Goal: Information Seeking & Learning: Learn about a topic

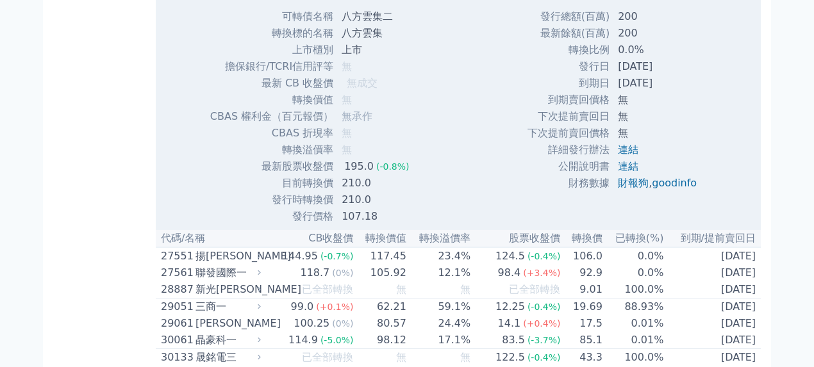
scroll to position [2222, 0]
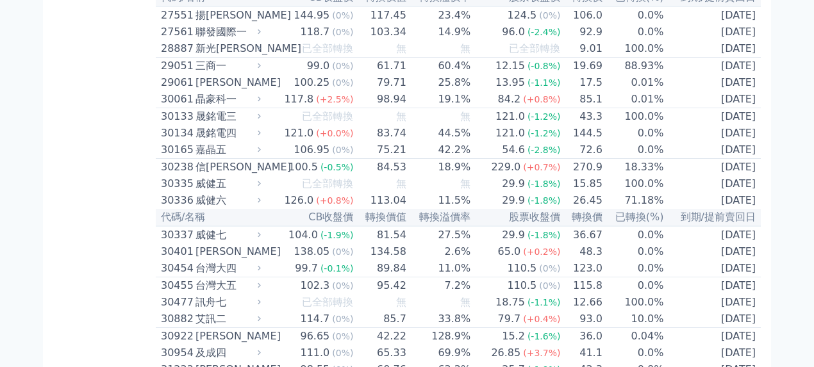
scroll to position [1667, 0]
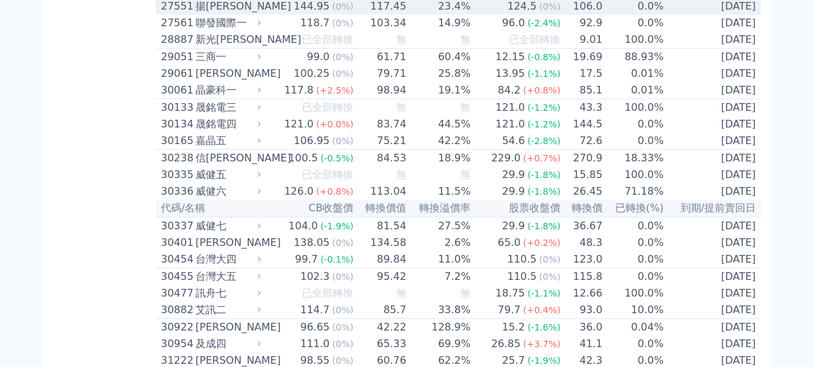
click at [185, 14] on div "27551" at bounding box center [176, 6] width 31 height 15
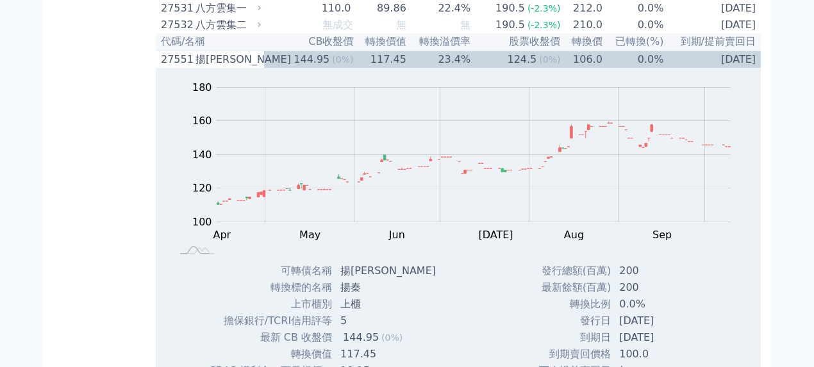
scroll to position [1538, 0]
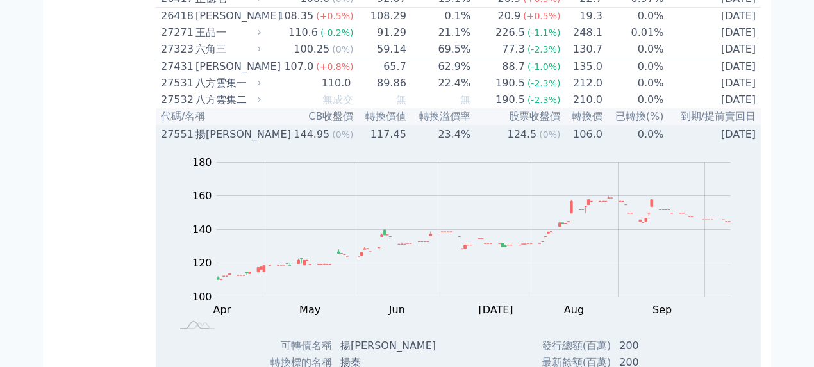
click at [174, 142] on div "27551" at bounding box center [176, 134] width 31 height 15
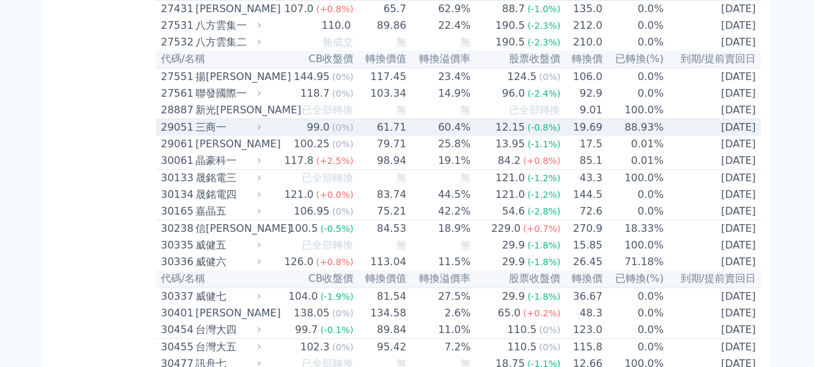
scroll to position [1581, 0]
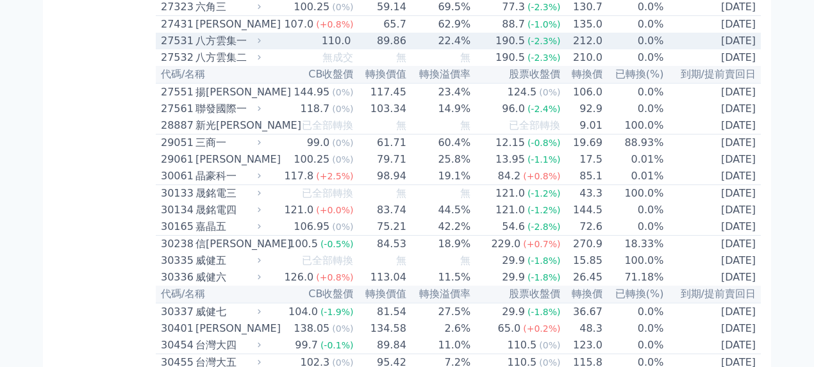
click at [208, 49] on div "八方雲集一" at bounding box center [227, 40] width 63 height 15
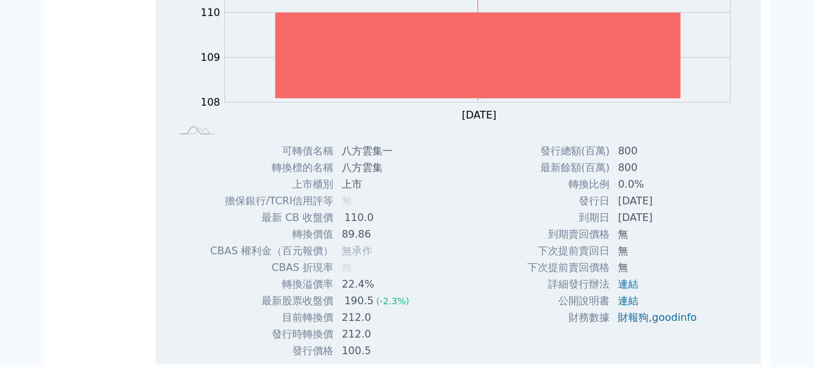
scroll to position [1667, 0]
